Goal: Check status

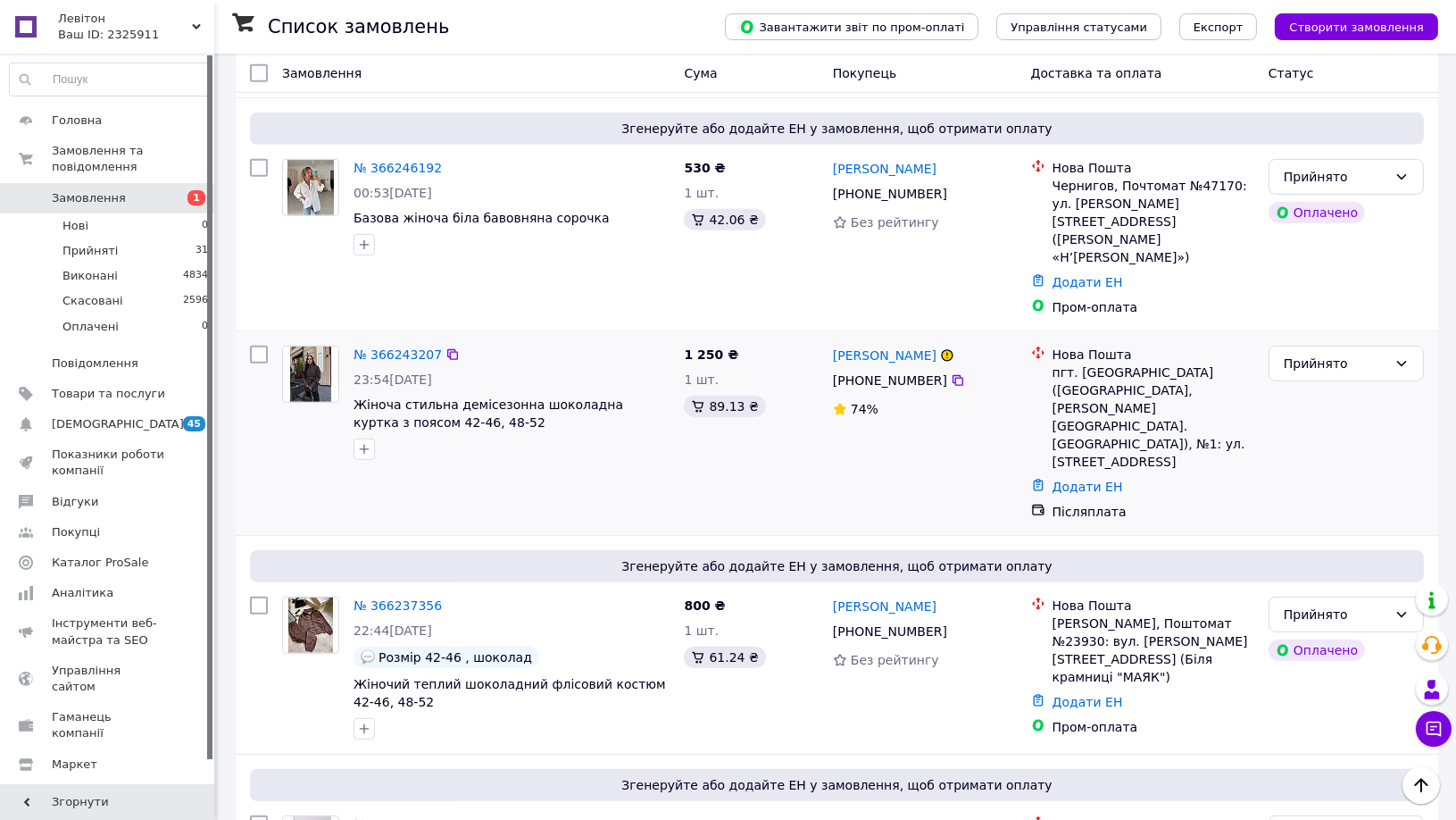
scroll to position [1885, 0]
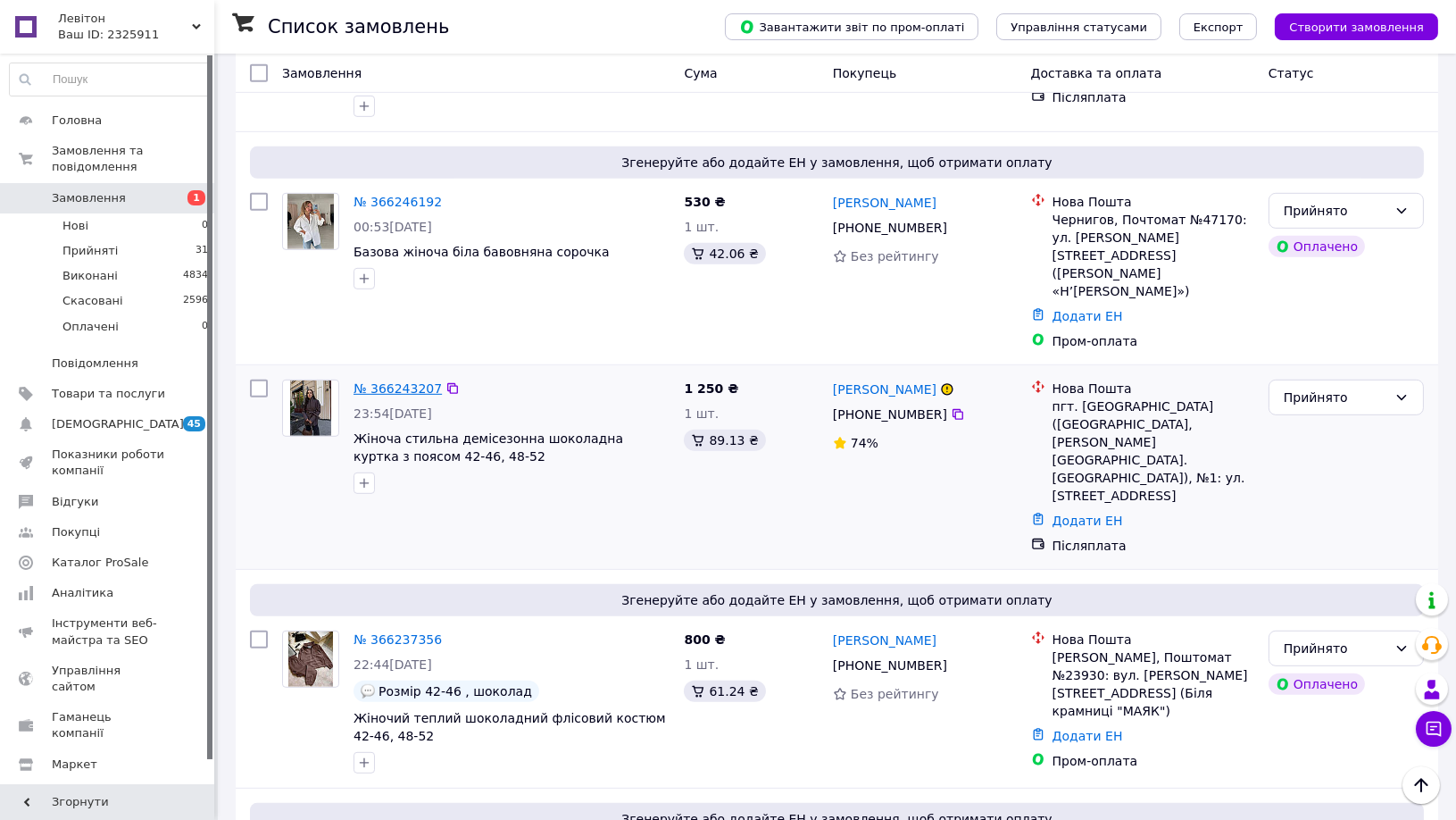
click at [419, 382] on link "№ 366243207" at bounding box center [397, 388] width 88 height 14
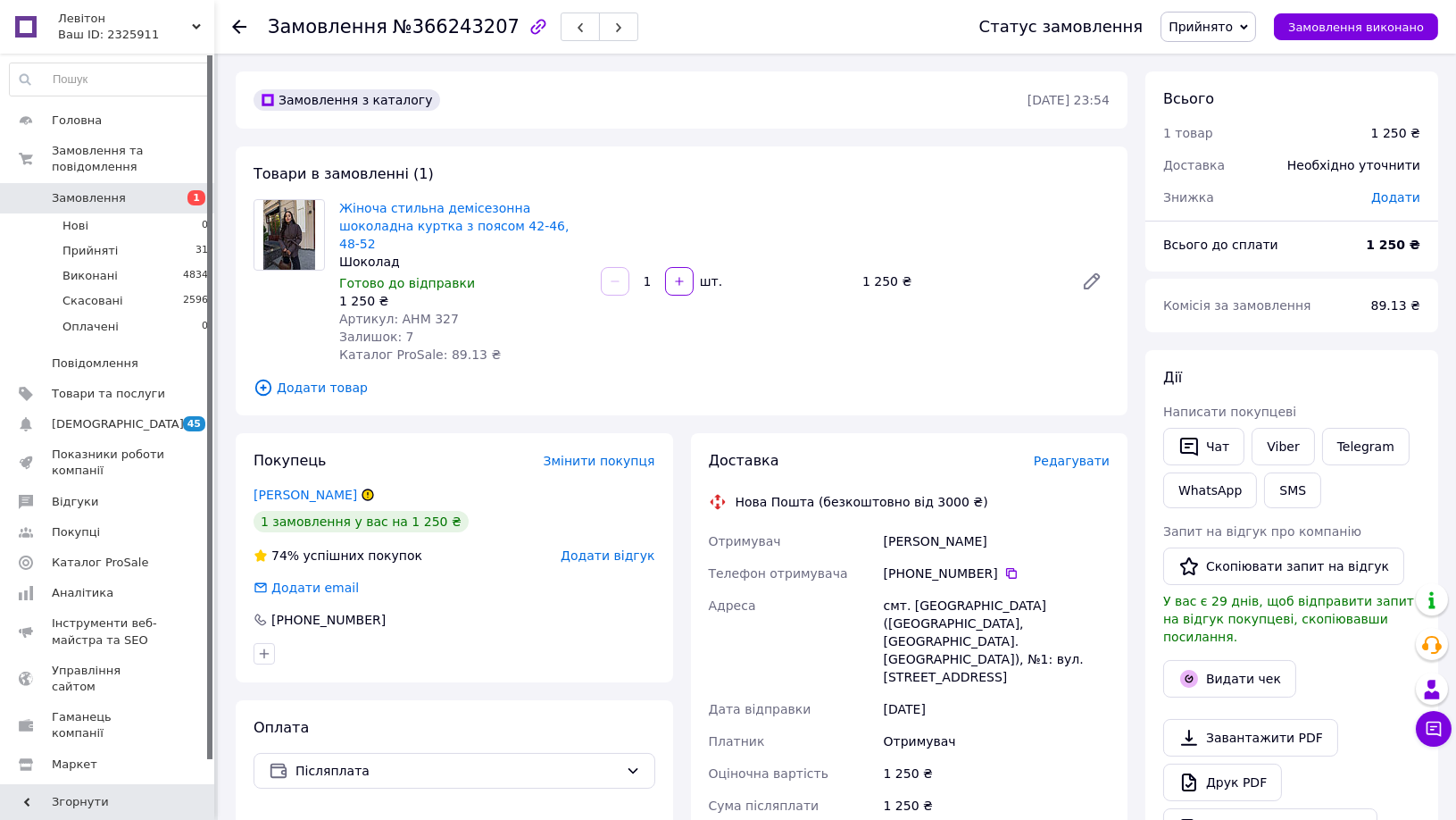
scroll to position [99, 0]
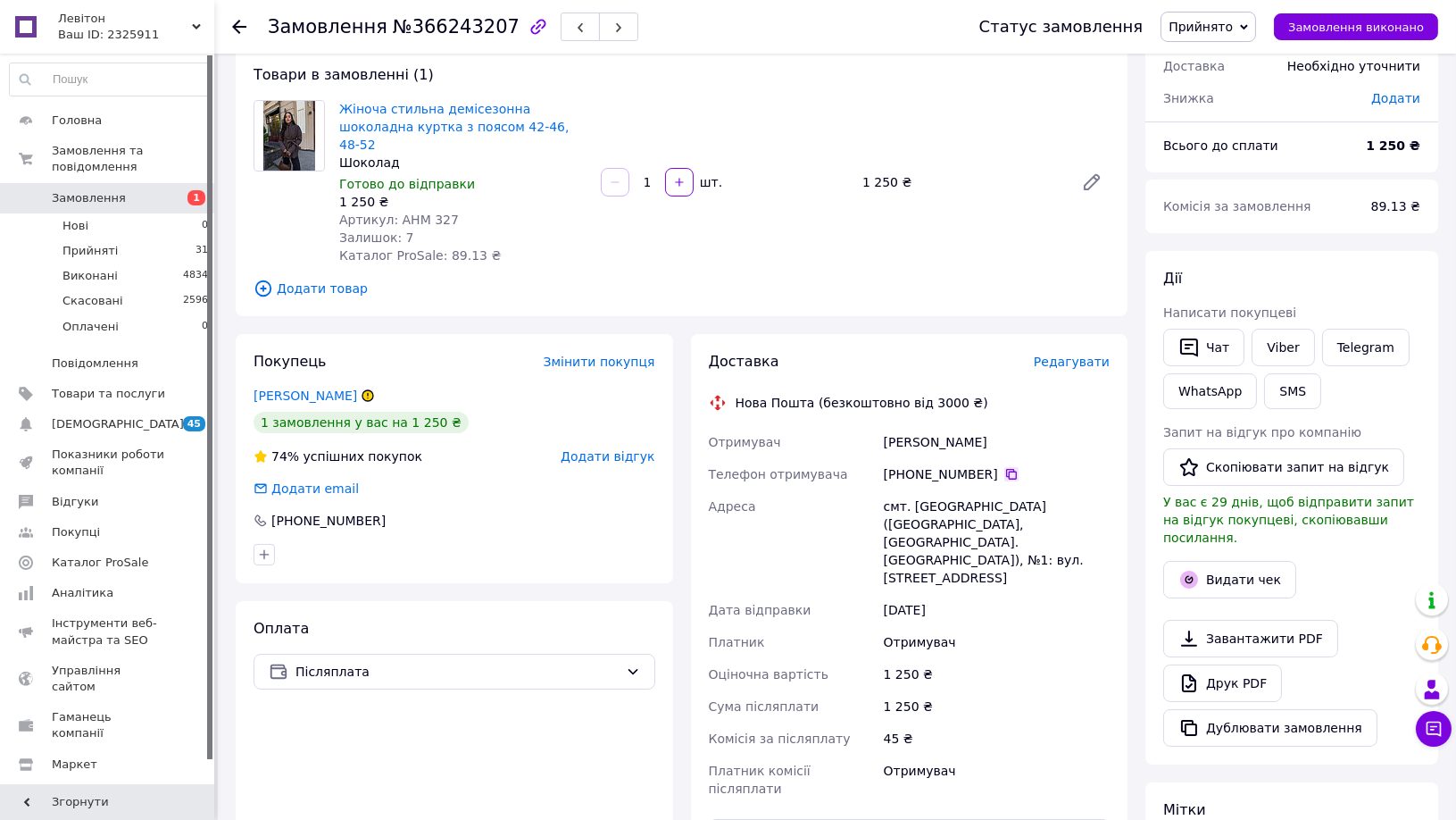
click at [1006, 469] on icon at bounding box center [1011, 473] width 10 height 10
click at [139, 239] on li "Прийняті 31" at bounding box center [109, 251] width 219 height 25
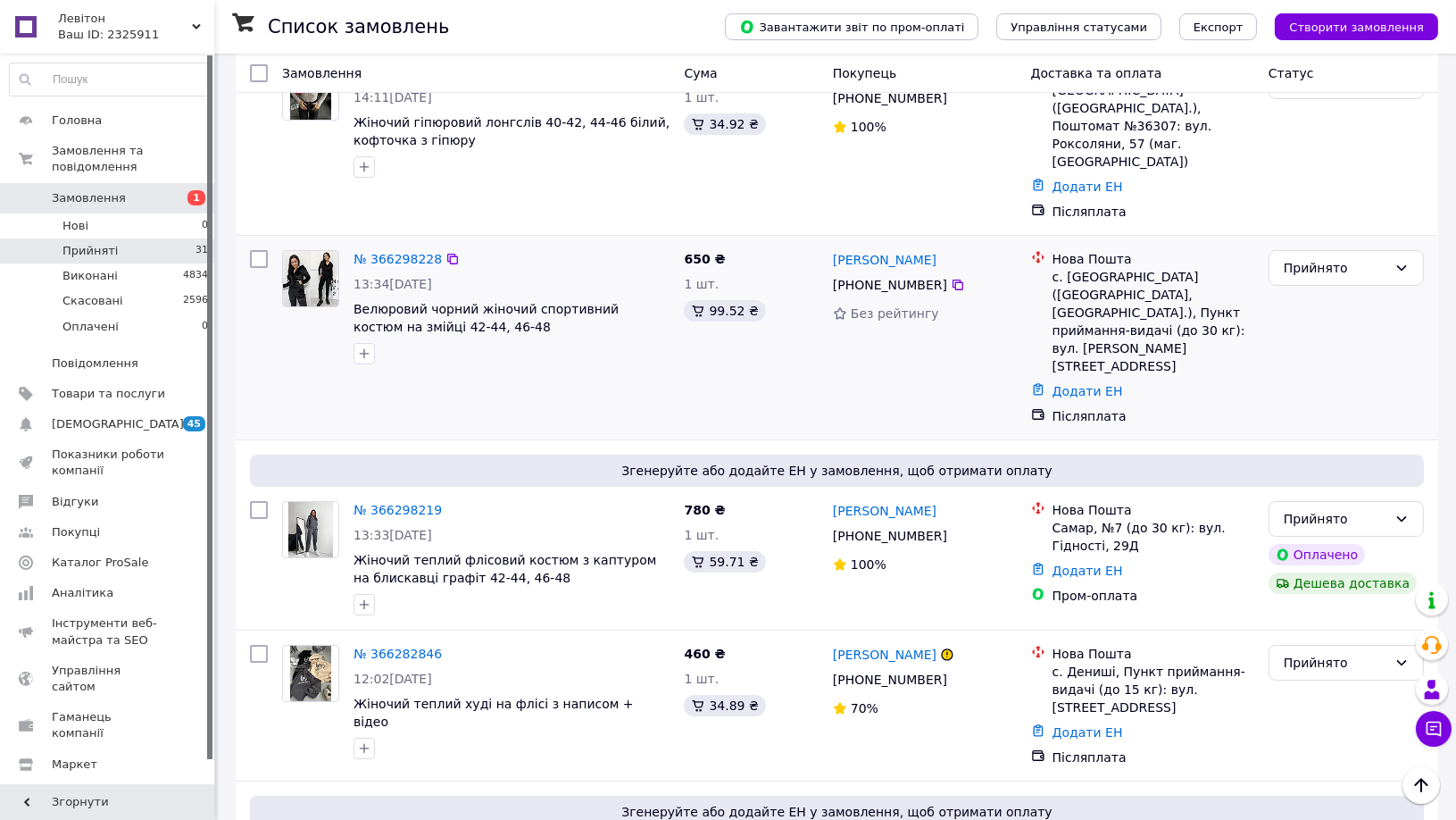
scroll to position [495, 0]
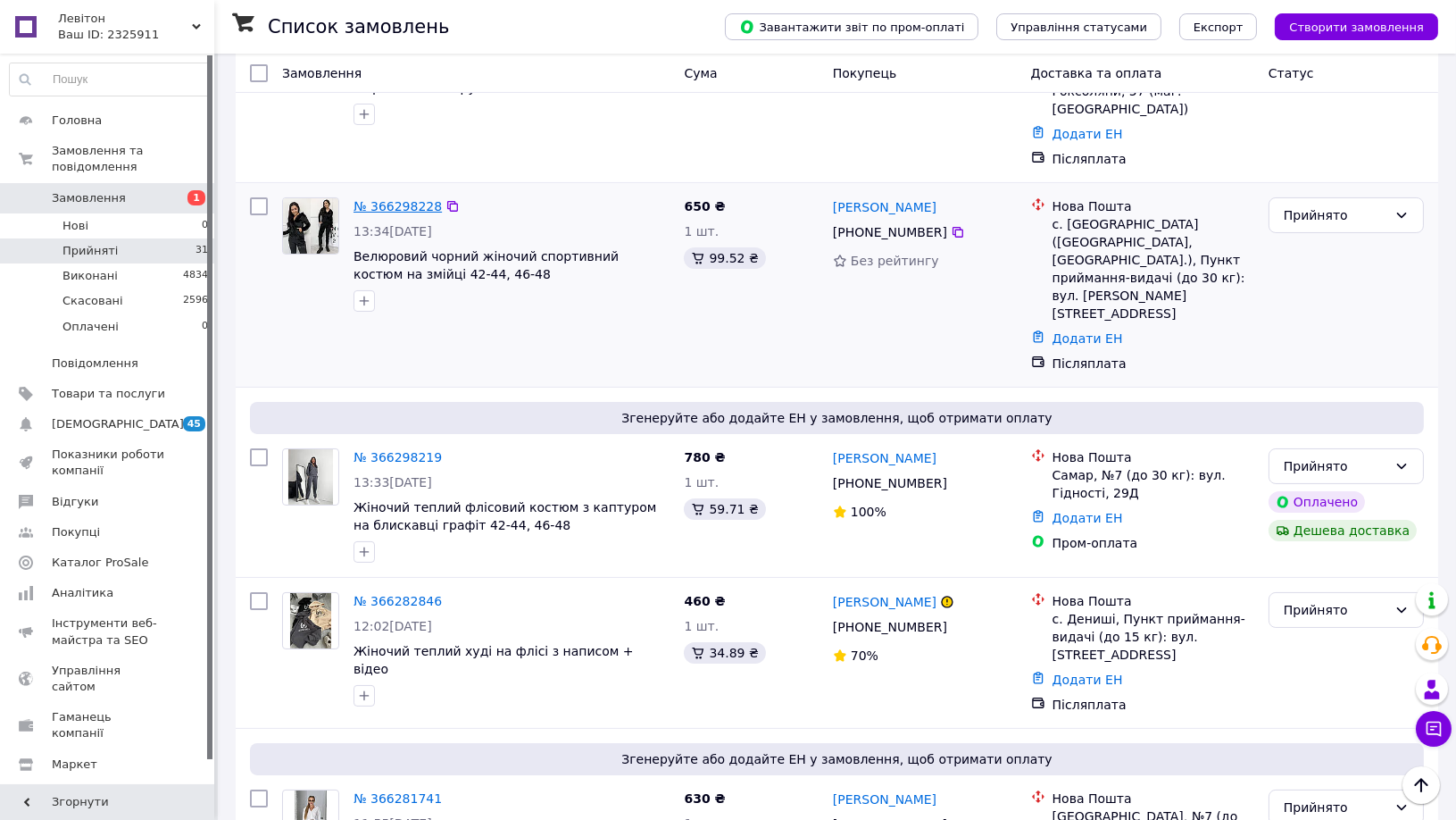
click at [393, 199] on link "№ 366298228" at bounding box center [397, 205] width 88 height 14
